Goal: Task Accomplishment & Management: Use online tool/utility

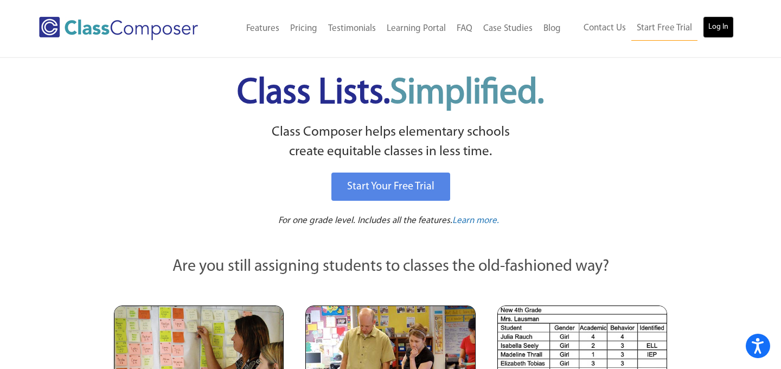
click at [716, 30] on link "Log In" at bounding box center [718, 27] width 31 height 22
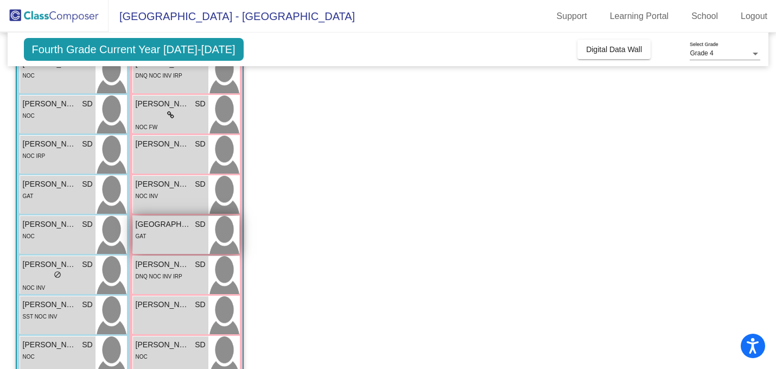
scroll to position [142, 0]
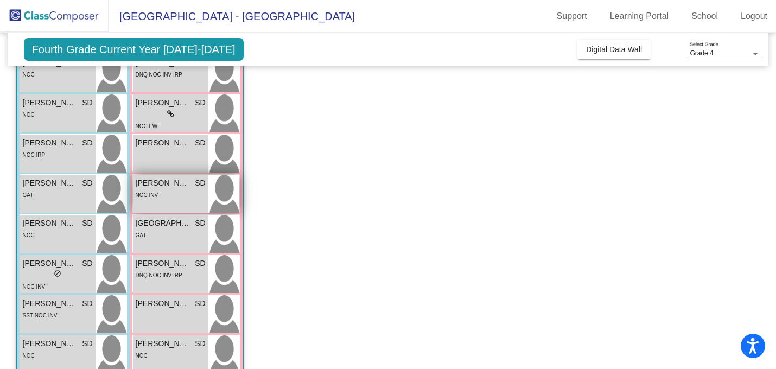
click at [173, 186] on span "[PERSON_NAME]" at bounding box center [163, 182] width 54 height 11
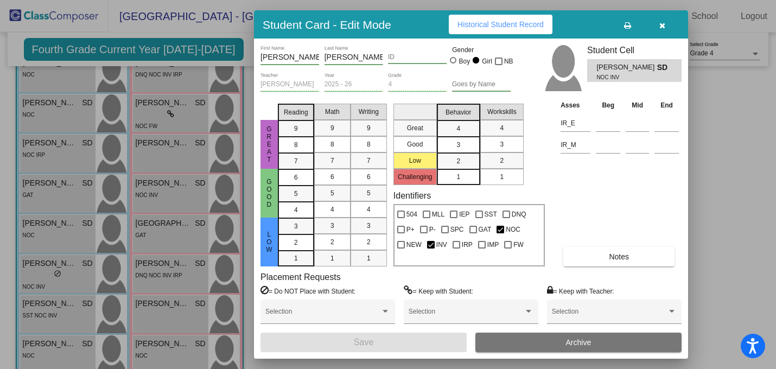
click at [615, 258] on span "Notes" at bounding box center [619, 256] width 20 height 9
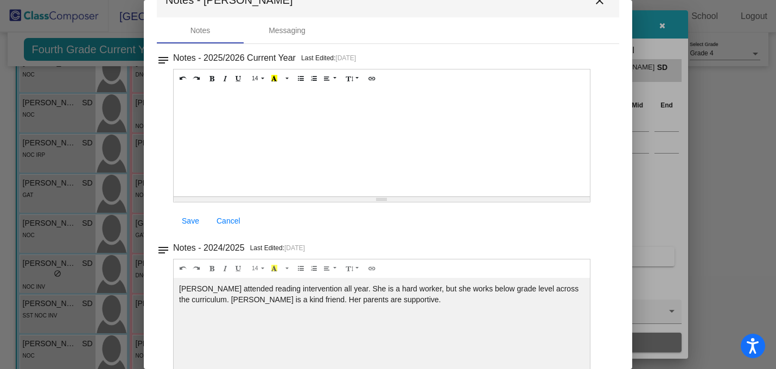
scroll to position [0, 0]
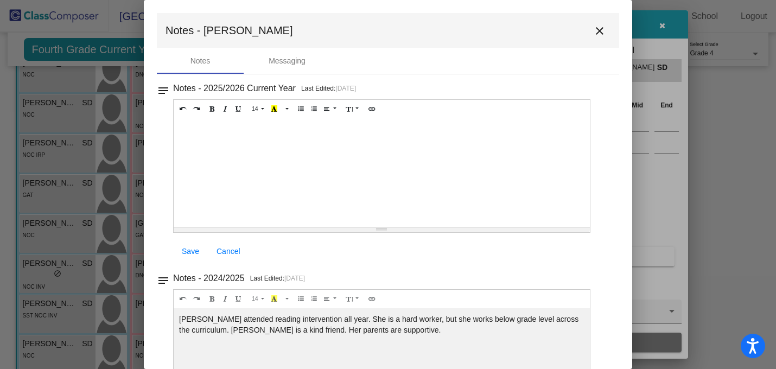
click at [595, 31] on mat-icon "close" at bounding box center [599, 30] width 13 height 13
